Goal: Task Accomplishment & Management: Manage account settings

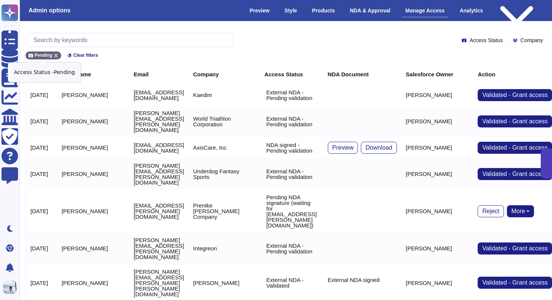
click at [56, 51] on div "Pending" at bounding box center [44, 55] width 36 height 8
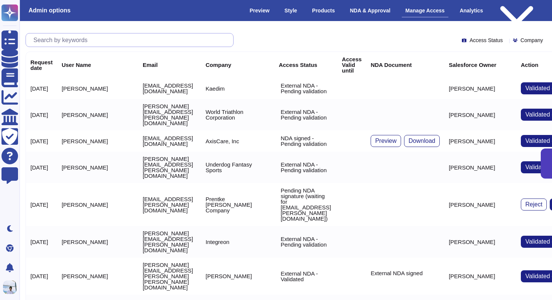
click at [78, 36] on input "text" at bounding box center [132, 39] width 204 height 13
paste input "[PERSON_NAME][EMAIL_ADDRESS][PERSON_NAME][DOMAIN_NAME]"
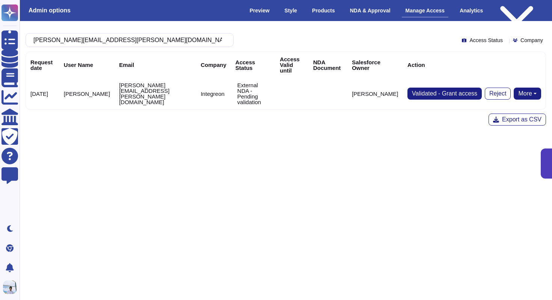
click at [530, 87] on button "More" at bounding box center [527, 93] width 27 height 12
type input "[PERSON_NAME][EMAIL_ADDRESS][PERSON_NAME][DOMAIN_NAME]"
click at [501, 113] on link "Send NDA" at bounding box center [499, 117] width 83 height 9
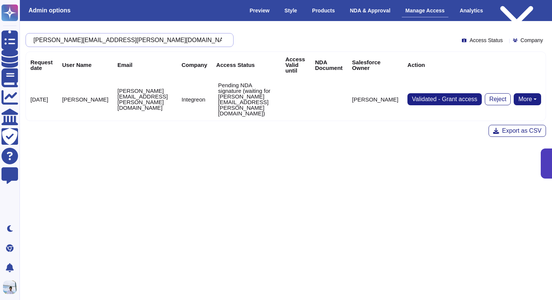
click at [120, 39] on input "[PERSON_NAME][EMAIL_ADDRESS][PERSON_NAME][DOMAIN_NAME]" at bounding box center [128, 39] width 196 height 13
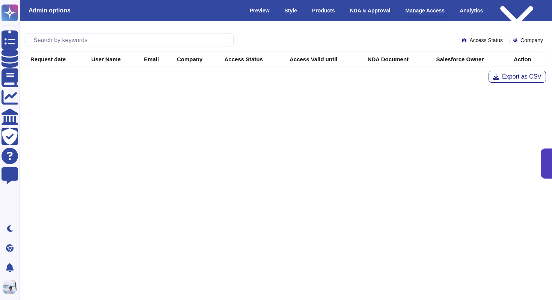
type input "[PERSON_NAME][EMAIL_ADDRESS][PERSON_NAME][DOMAIN_NAME]"
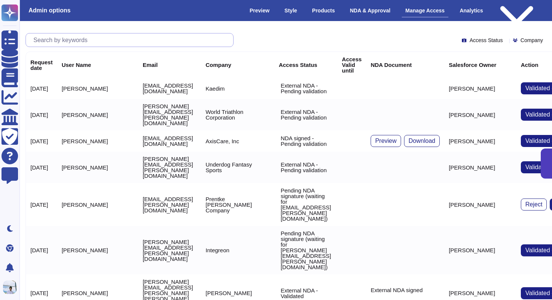
paste input "[PERSON_NAME][EMAIL_ADDRESS][DOMAIN_NAME]"
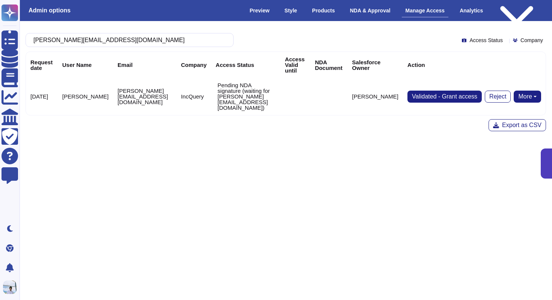
click at [530, 91] on button "More" at bounding box center [527, 97] width 27 height 12
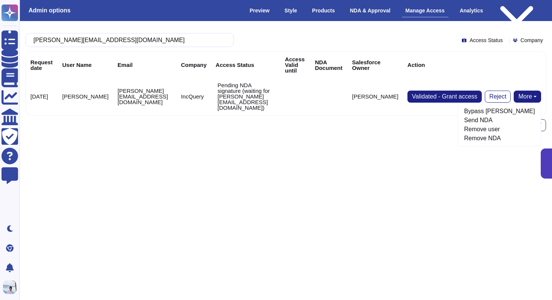
type input "[PERSON_NAME][EMAIL_ADDRESS][DOMAIN_NAME]"
click at [283, 151] on html "Questionnaires Knowledge Base Documents Analytics CAIQ / SIG Trust Center Help …" at bounding box center [276, 99] width 552 height 199
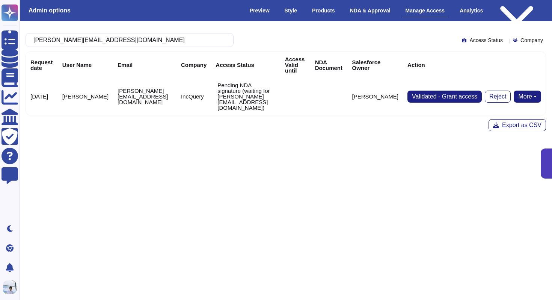
click at [527, 91] on button "More" at bounding box center [527, 97] width 27 height 12
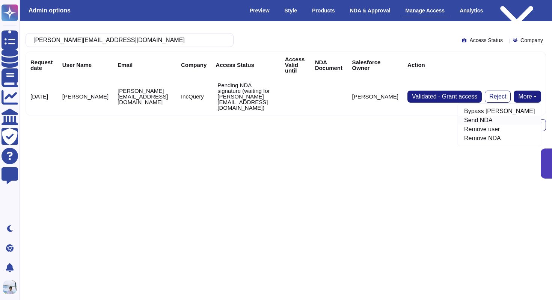
click at [501, 116] on link "Send NDA" at bounding box center [499, 120] width 83 height 9
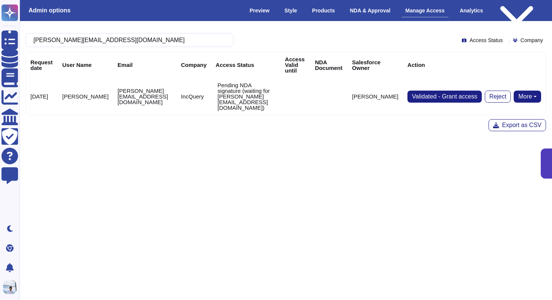
click at [532, 91] on button "More" at bounding box center [527, 97] width 27 height 12
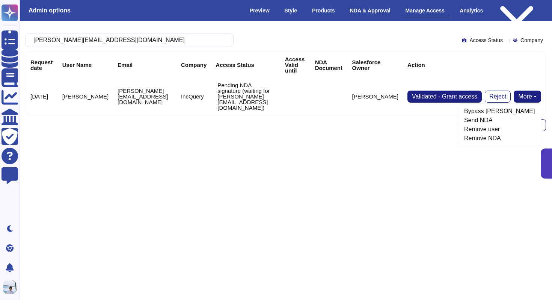
click at [378, 147] on html "Questionnaires Knowledge Base Documents Analytics CAIQ / SIG Trust Center Help …" at bounding box center [276, 99] width 552 height 199
